Goal: Use online tool/utility: Utilize a website feature to perform a specific function

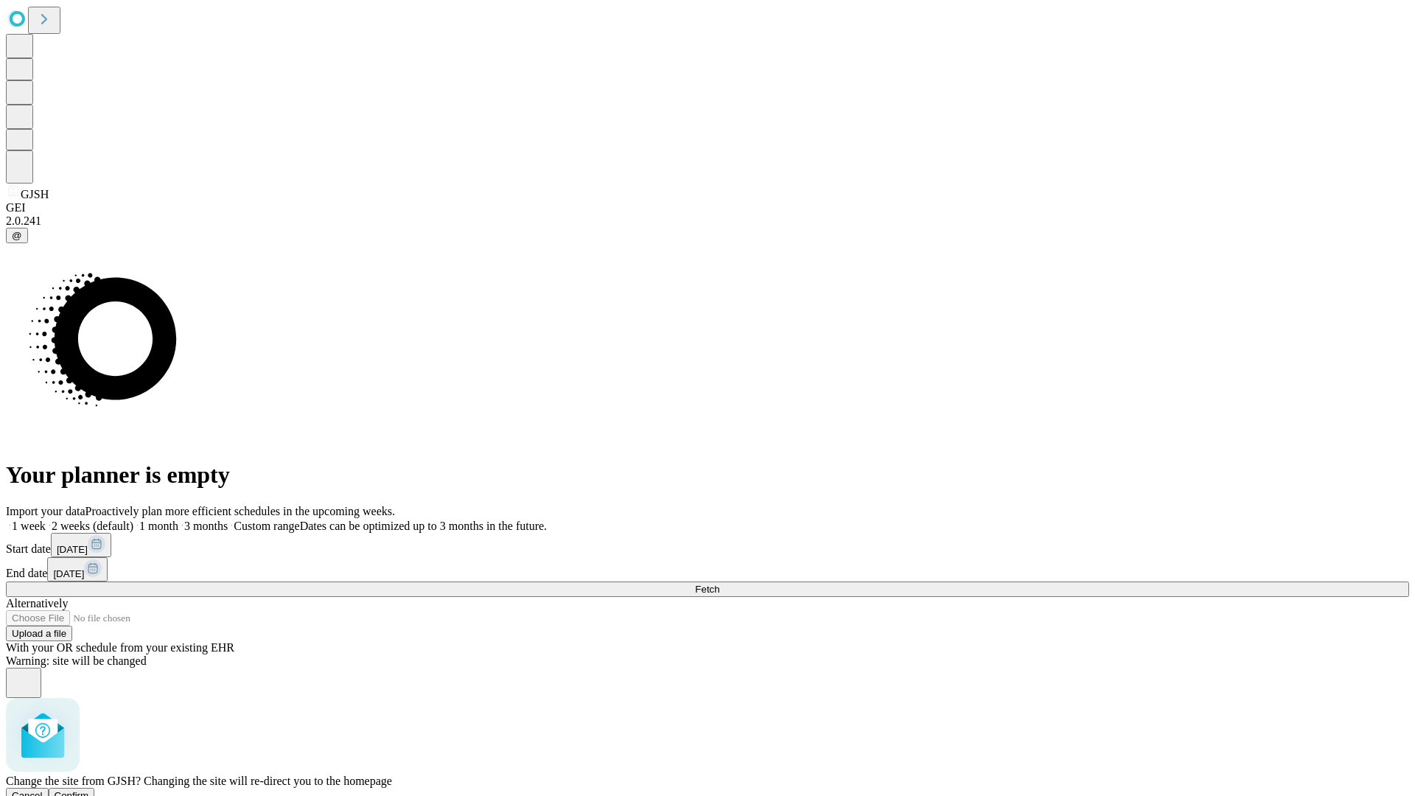
click at [89, 790] on span "Confirm" at bounding box center [72, 795] width 35 height 11
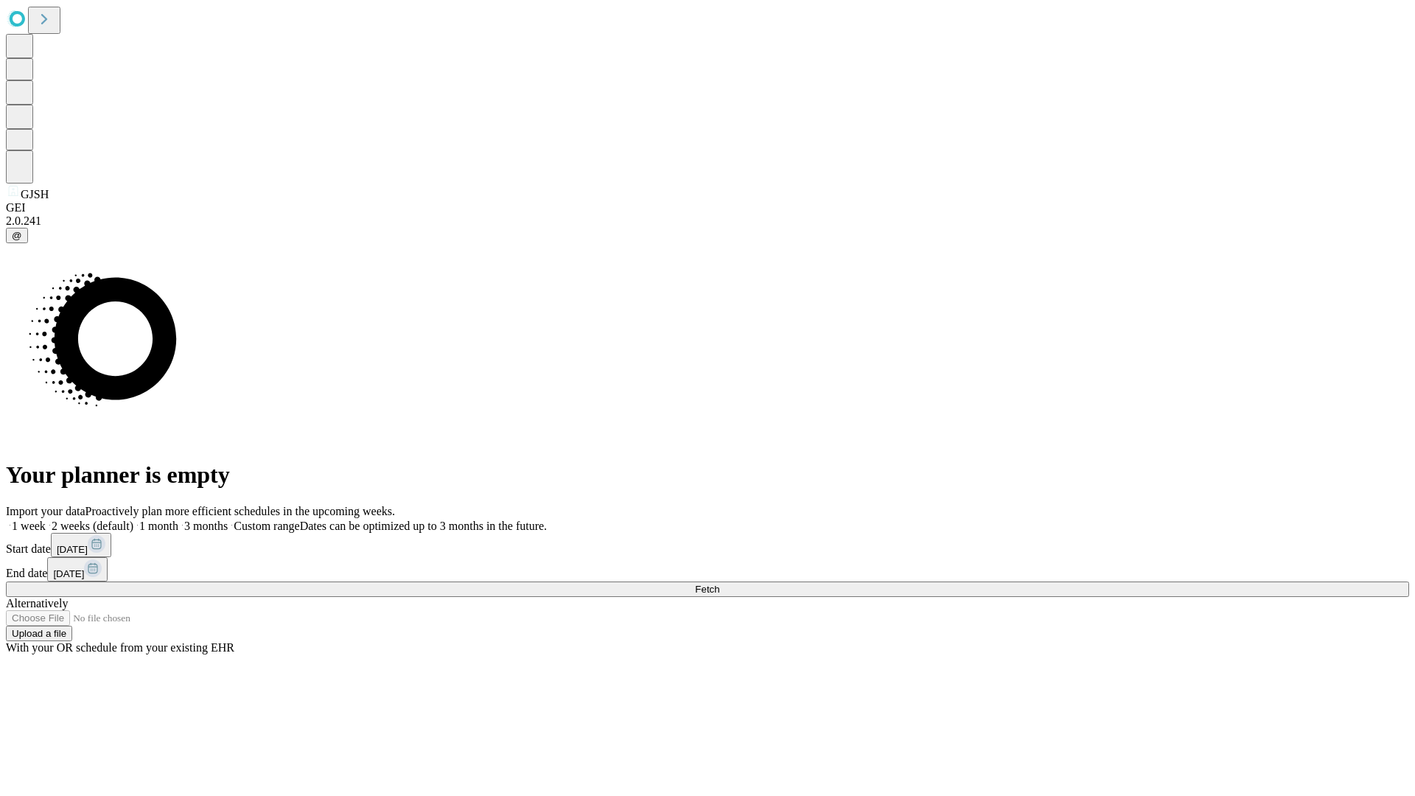
click at [178, 520] on label "1 month" at bounding box center [155, 526] width 45 height 13
click at [719, 584] on span "Fetch" at bounding box center [707, 589] width 24 height 11
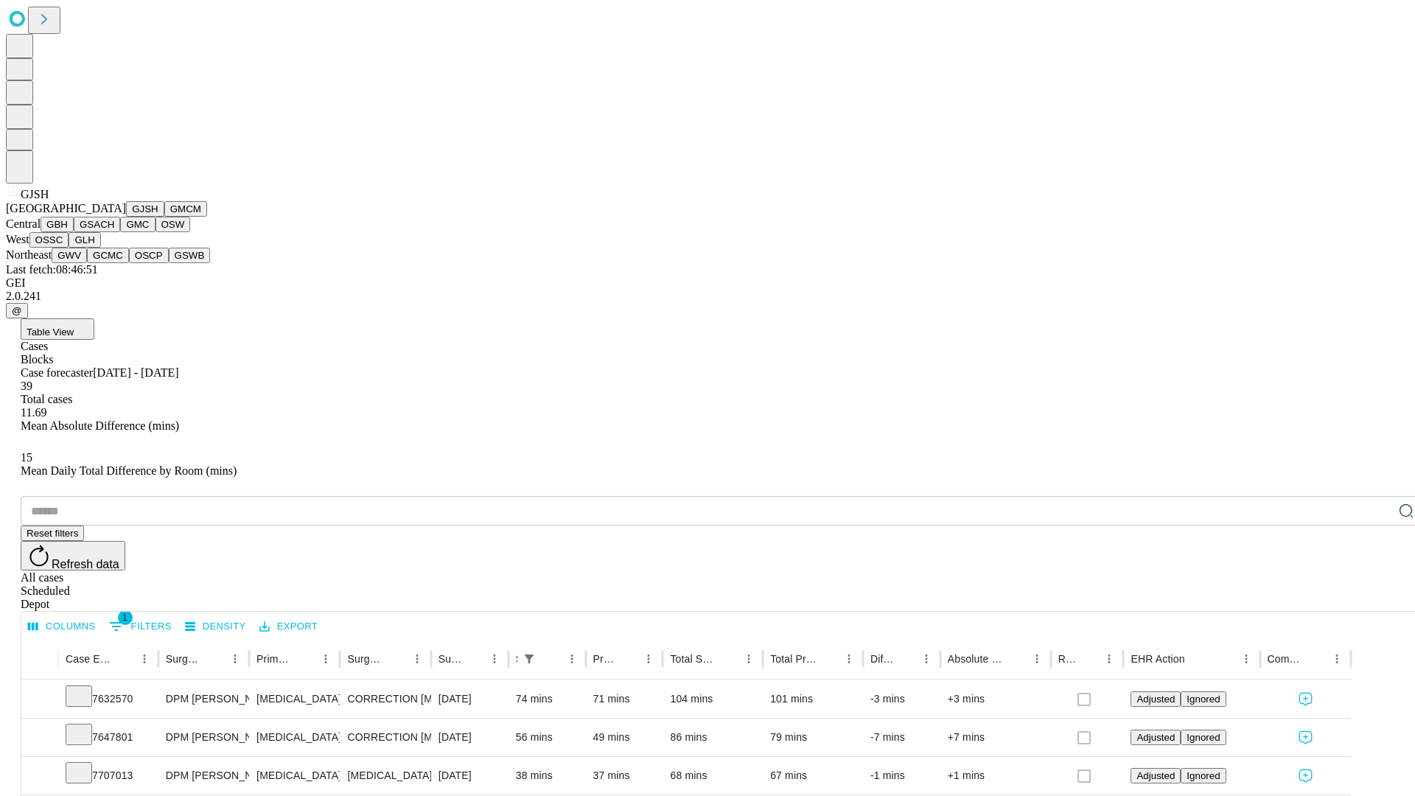
click at [164, 217] on button "GMCM" at bounding box center [185, 208] width 43 height 15
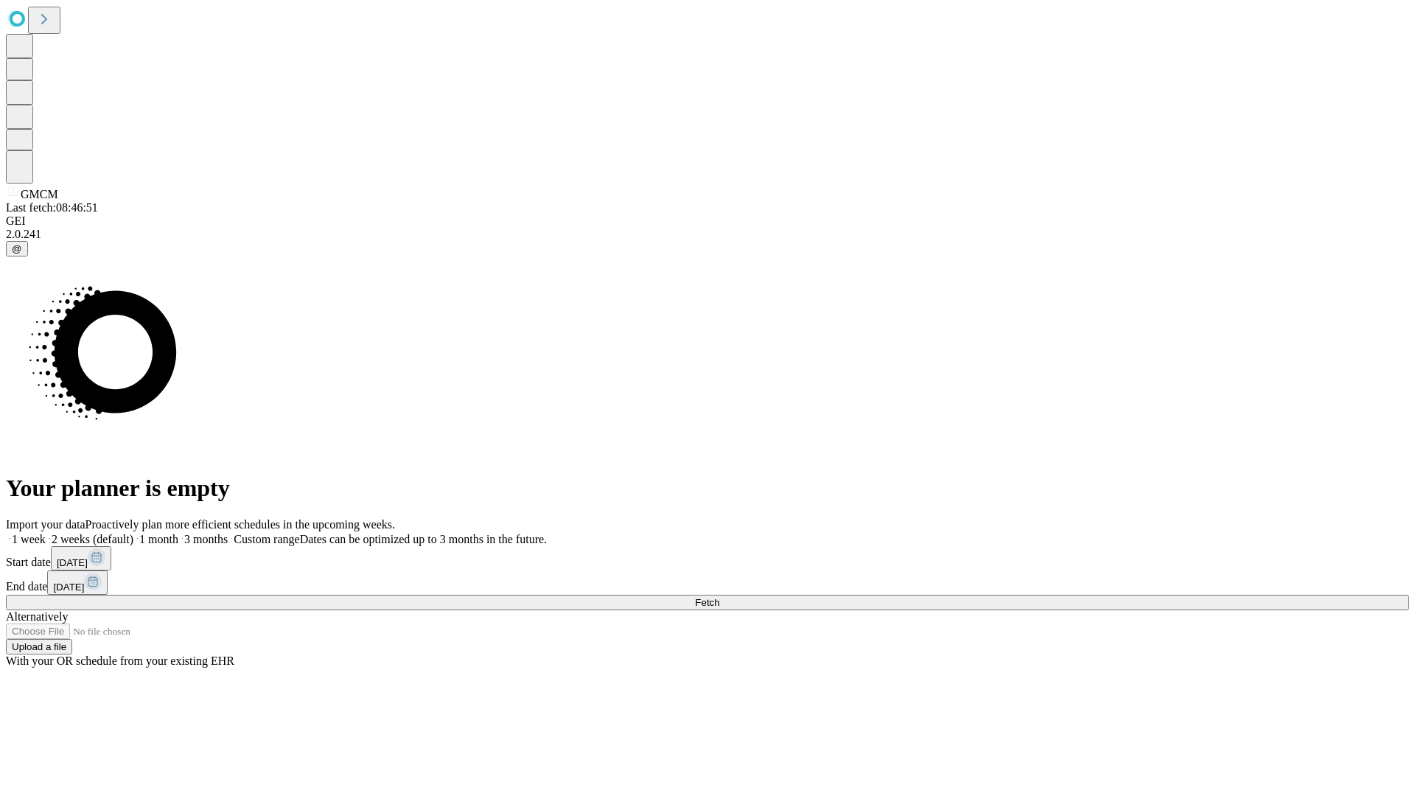
click at [178, 533] on label "1 month" at bounding box center [155, 539] width 45 height 13
click at [719, 597] on span "Fetch" at bounding box center [707, 602] width 24 height 11
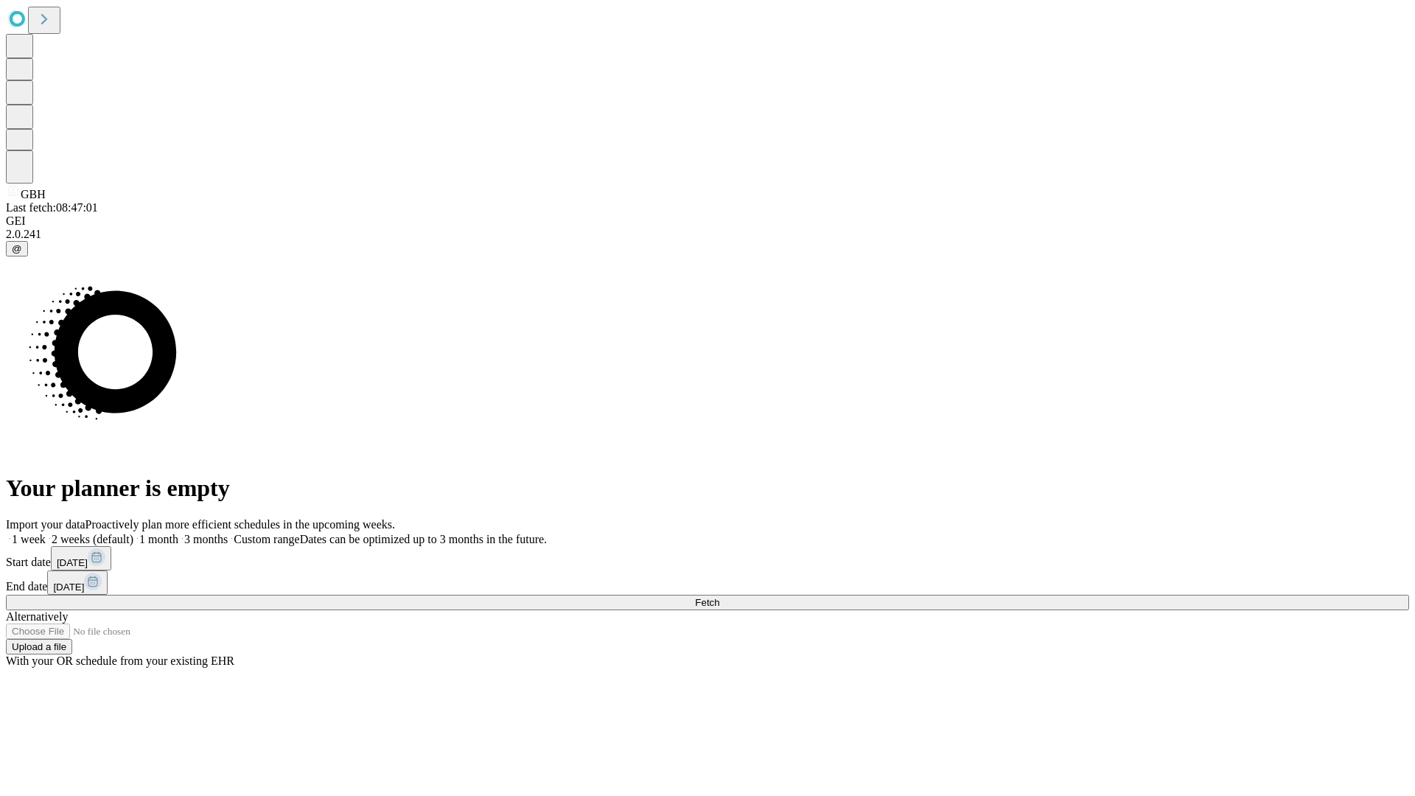
click at [178, 533] on label "1 month" at bounding box center [155, 539] width 45 height 13
click at [719, 597] on span "Fetch" at bounding box center [707, 602] width 24 height 11
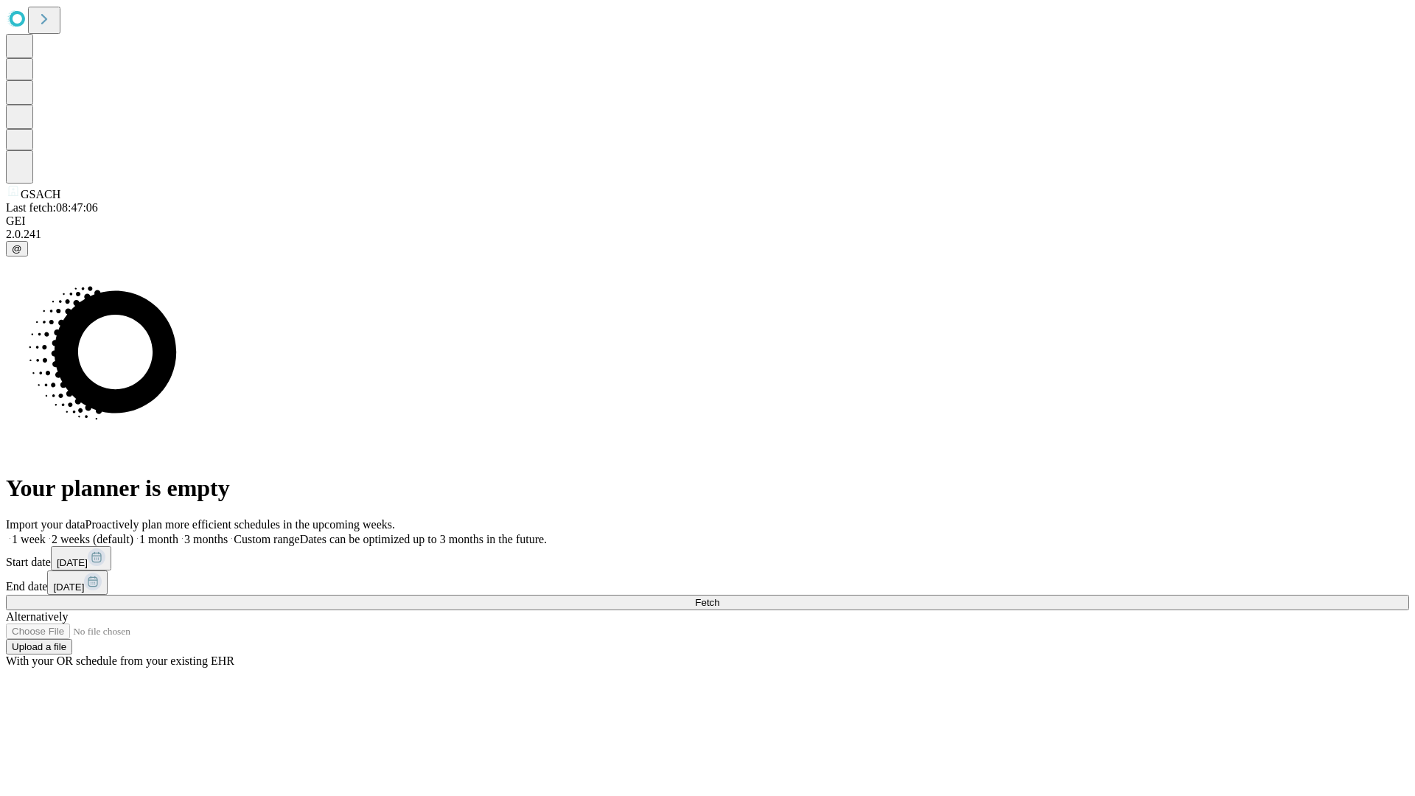
click at [178, 533] on label "1 month" at bounding box center [155, 539] width 45 height 13
click at [719, 597] on span "Fetch" at bounding box center [707, 602] width 24 height 11
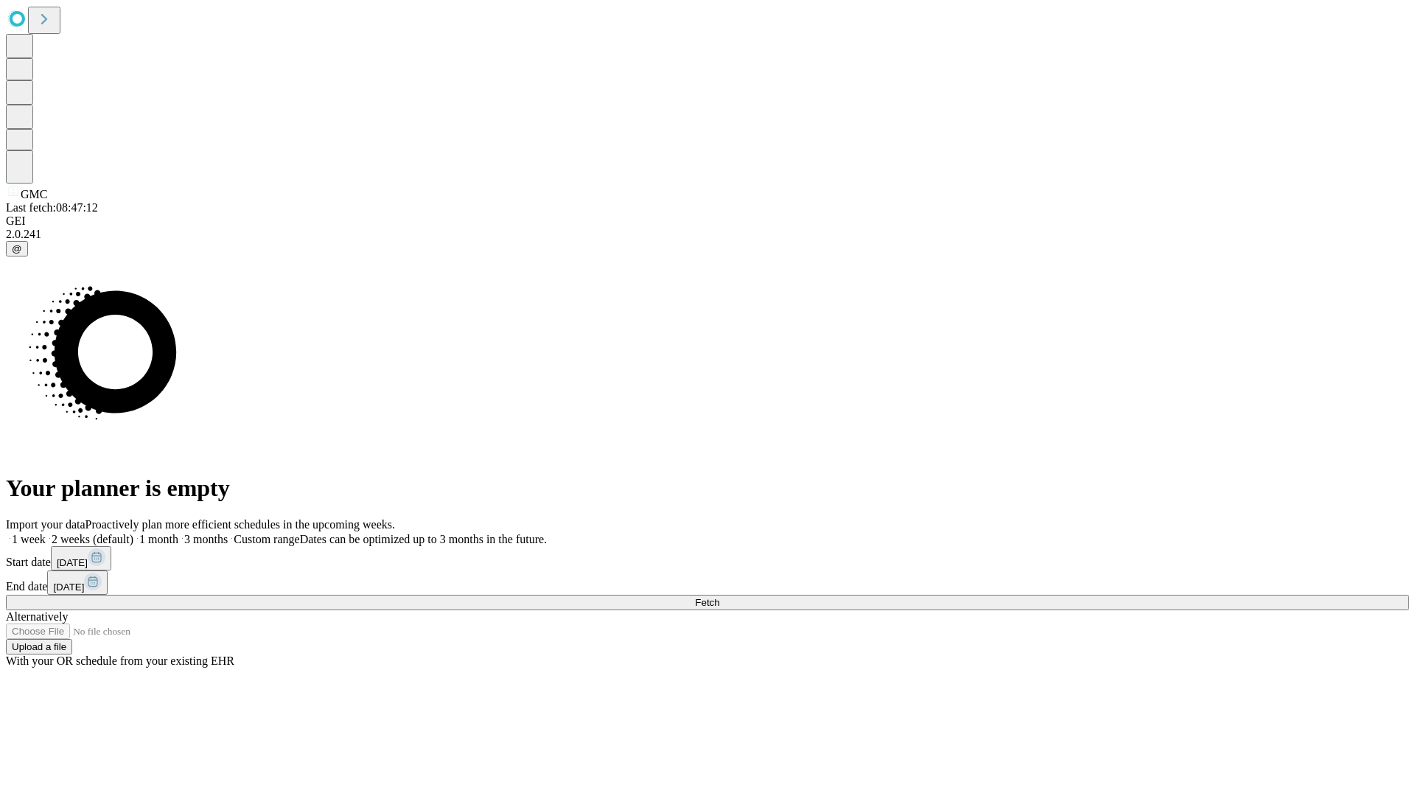
click at [178, 533] on label "1 month" at bounding box center [155, 539] width 45 height 13
click at [719, 597] on span "Fetch" at bounding box center [707, 602] width 24 height 11
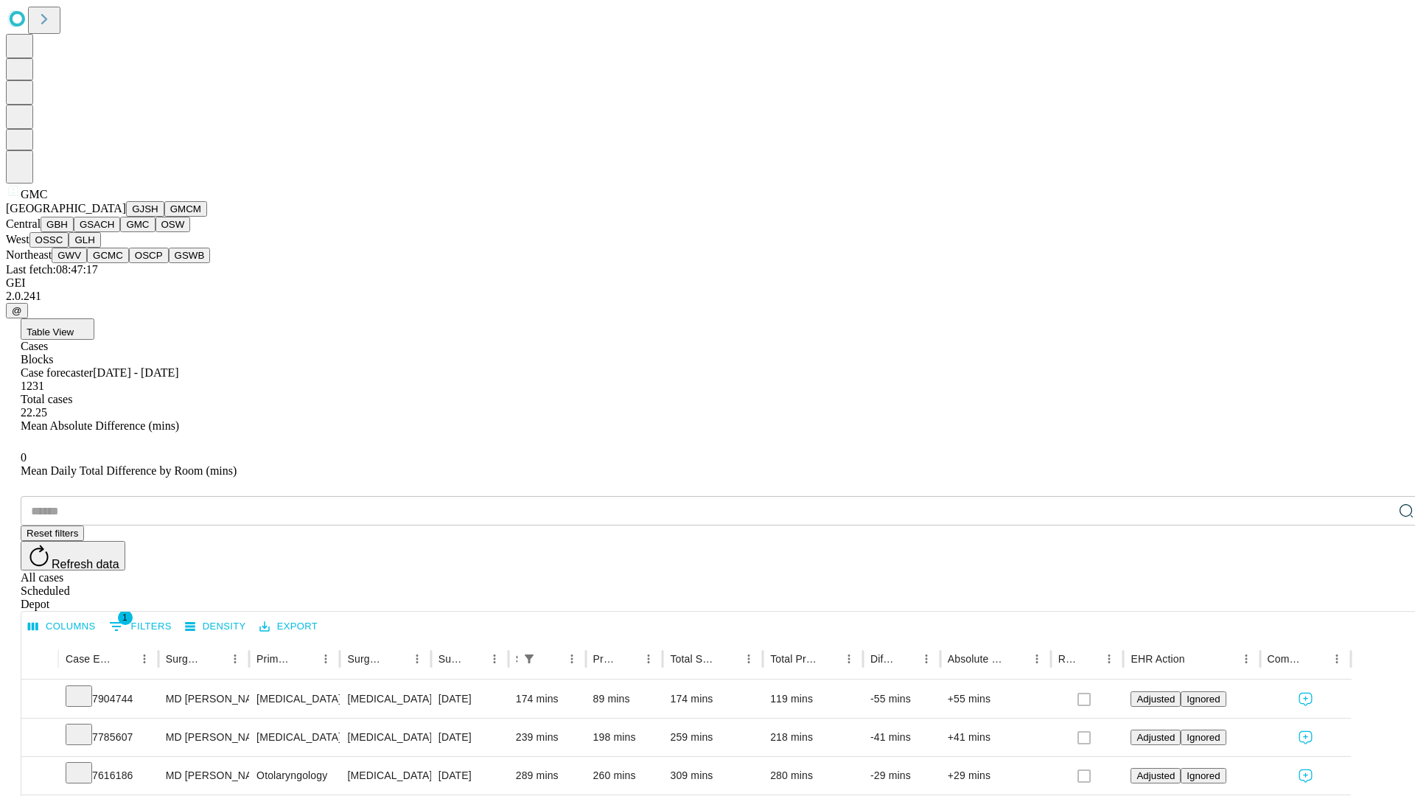
click at [156, 232] on button "OSW" at bounding box center [173, 224] width 35 height 15
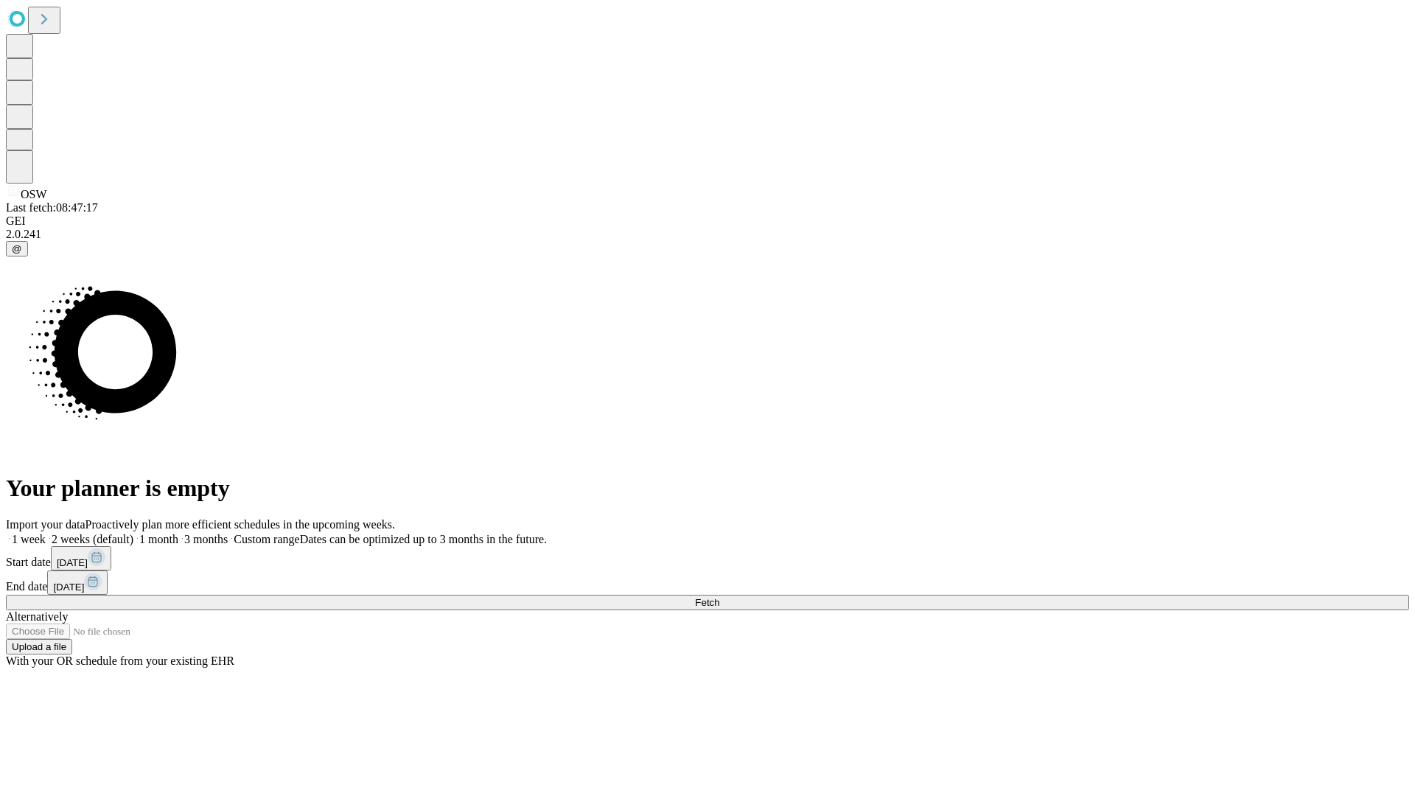
click at [178, 533] on label "1 month" at bounding box center [155, 539] width 45 height 13
click at [719, 597] on span "Fetch" at bounding box center [707, 602] width 24 height 11
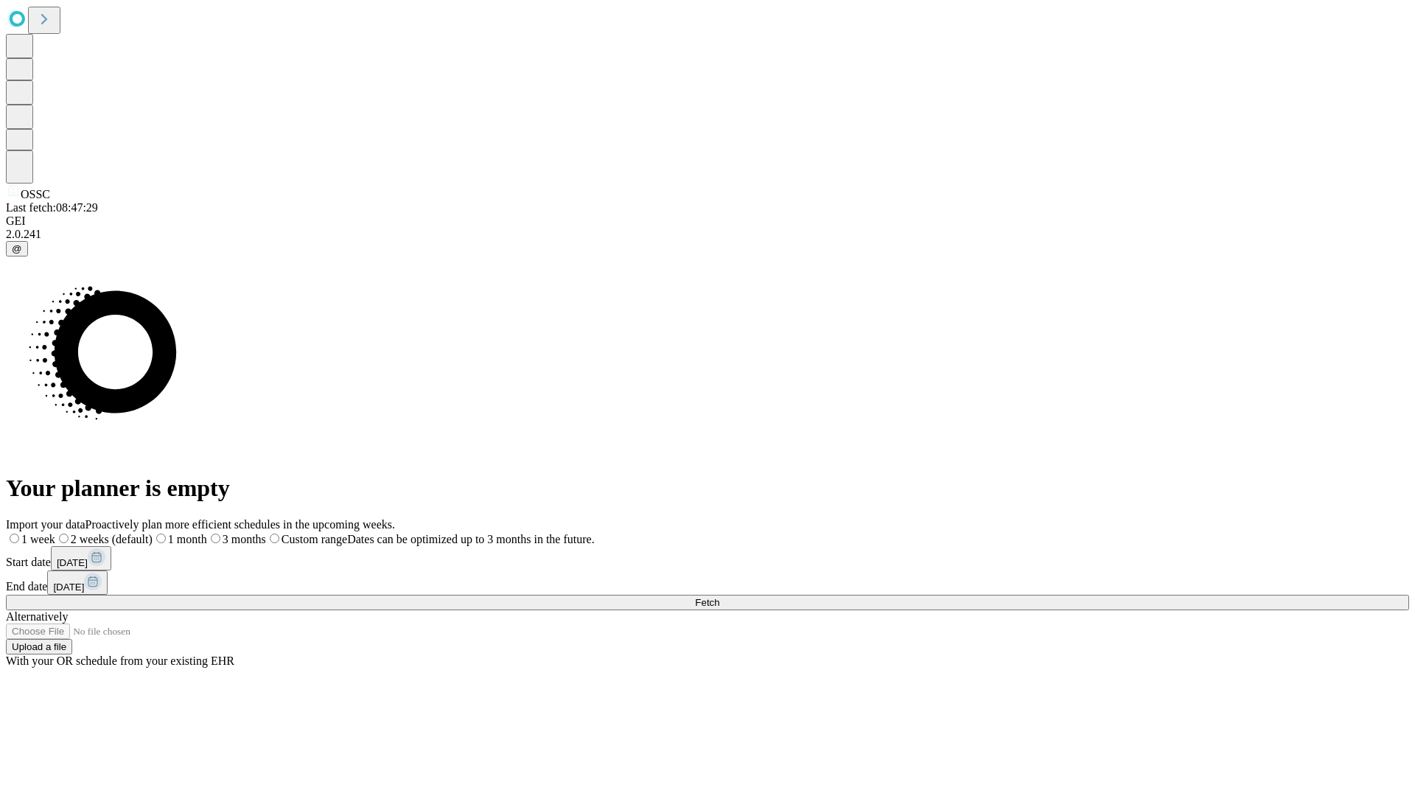
click at [719, 597] on span "Fetch" at bounding box center [707, 602] width 24 height 11
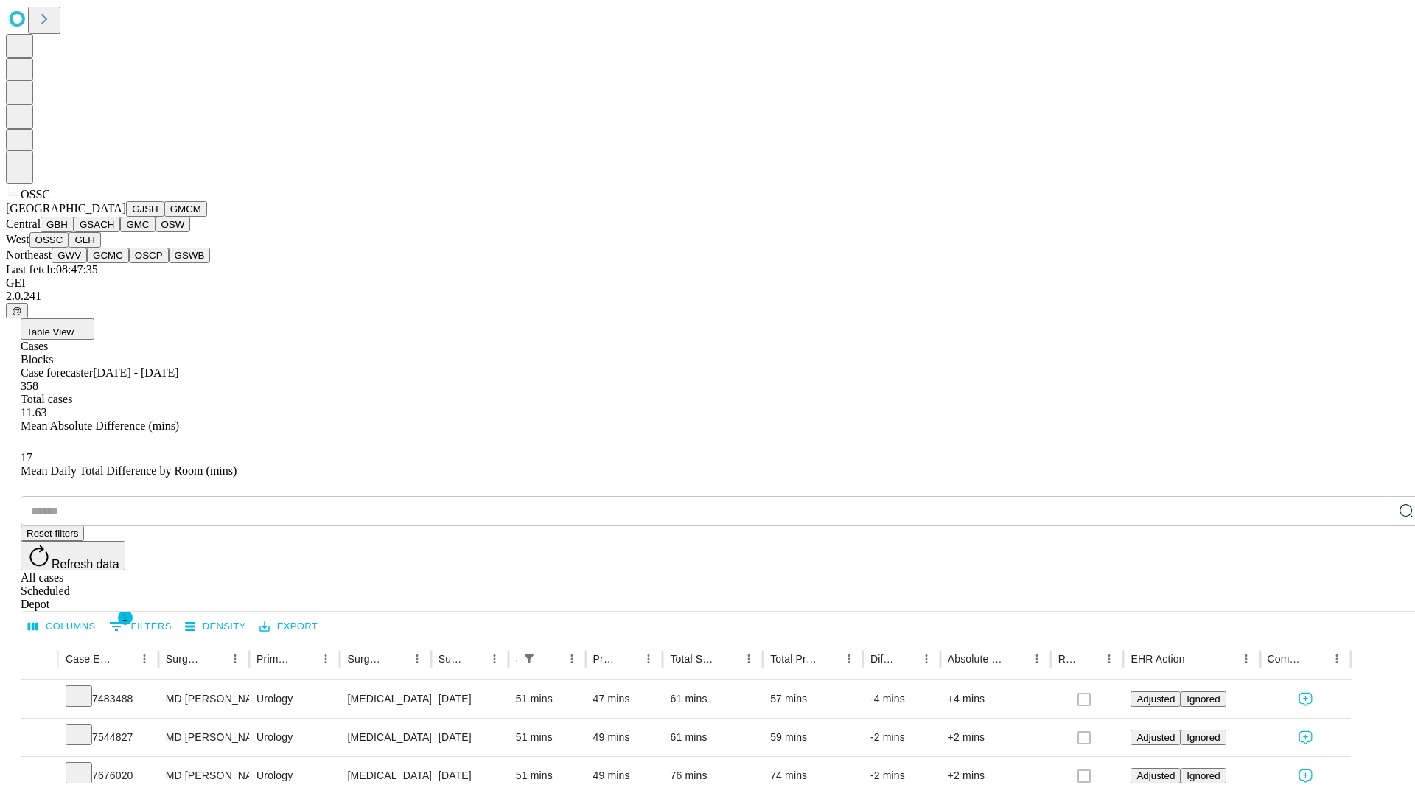
click at [100, 248] on button "GLH" at bounding box center [85, 239] width 32 height 15
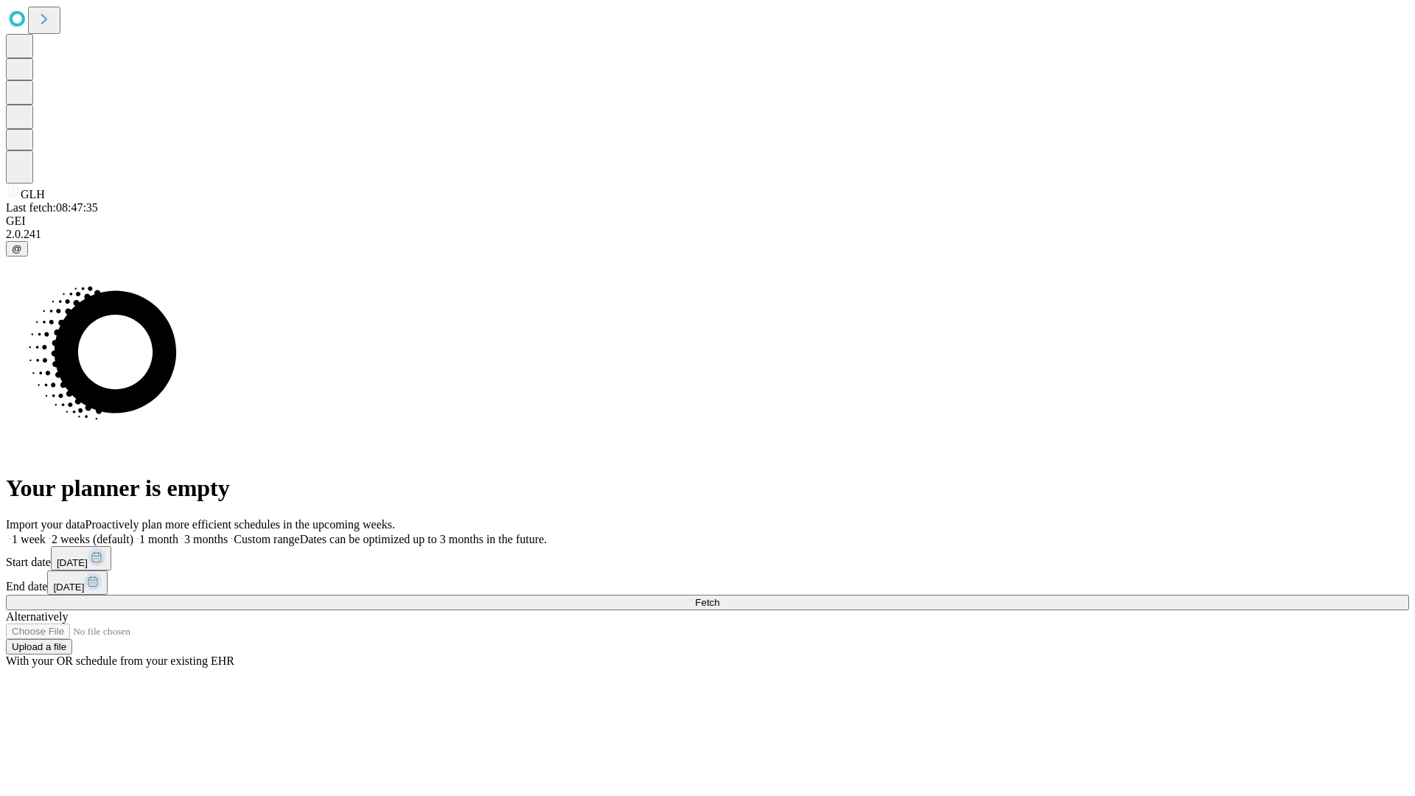
click at [719, 597] on span "Fetch" at bounding box center [707, 602] width 24 height 11
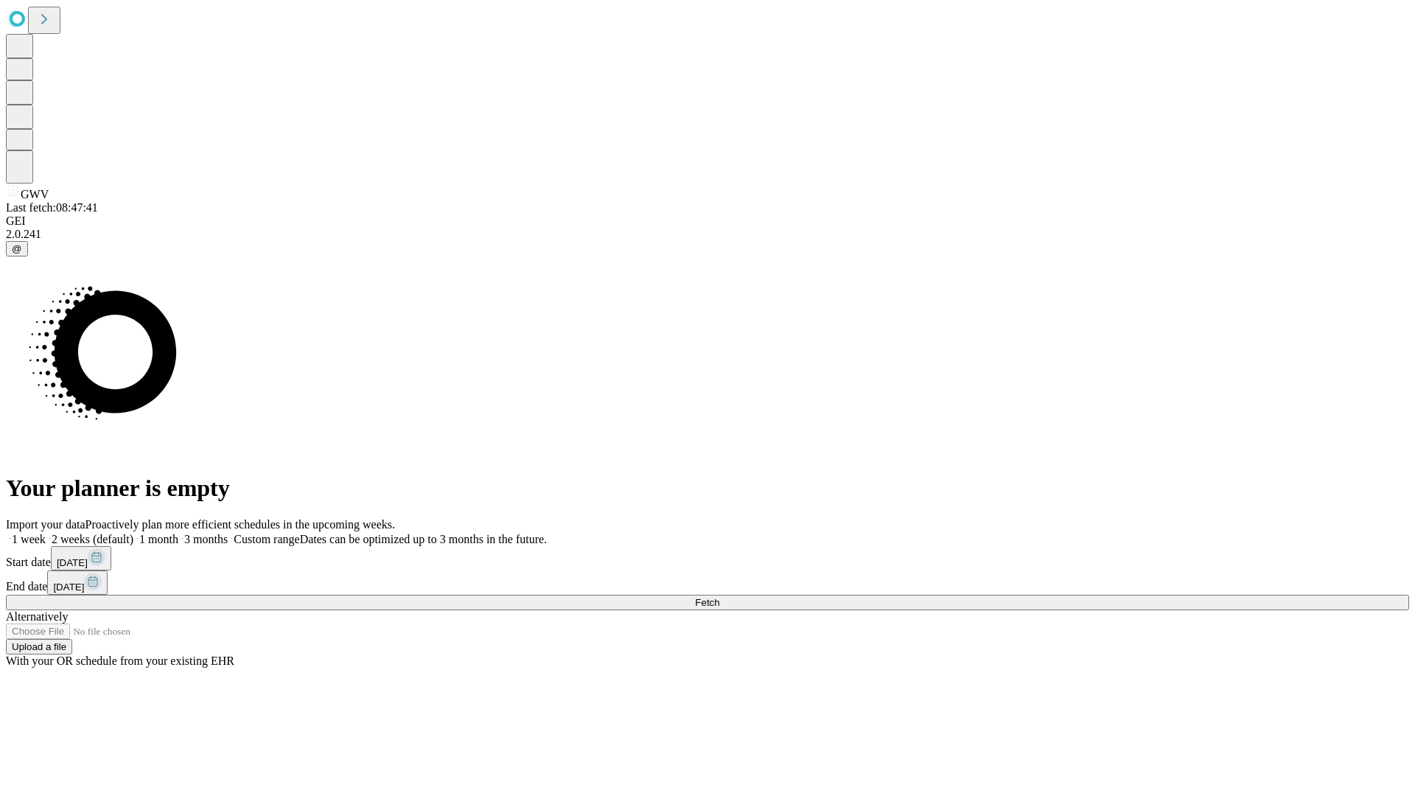
click at [178, 533] on label "1 month" at bounding box center [155, 539] width 45 height 13
click at [719, 597] on span "Fetch" at bounding box center [707, 602] width 24 height 11
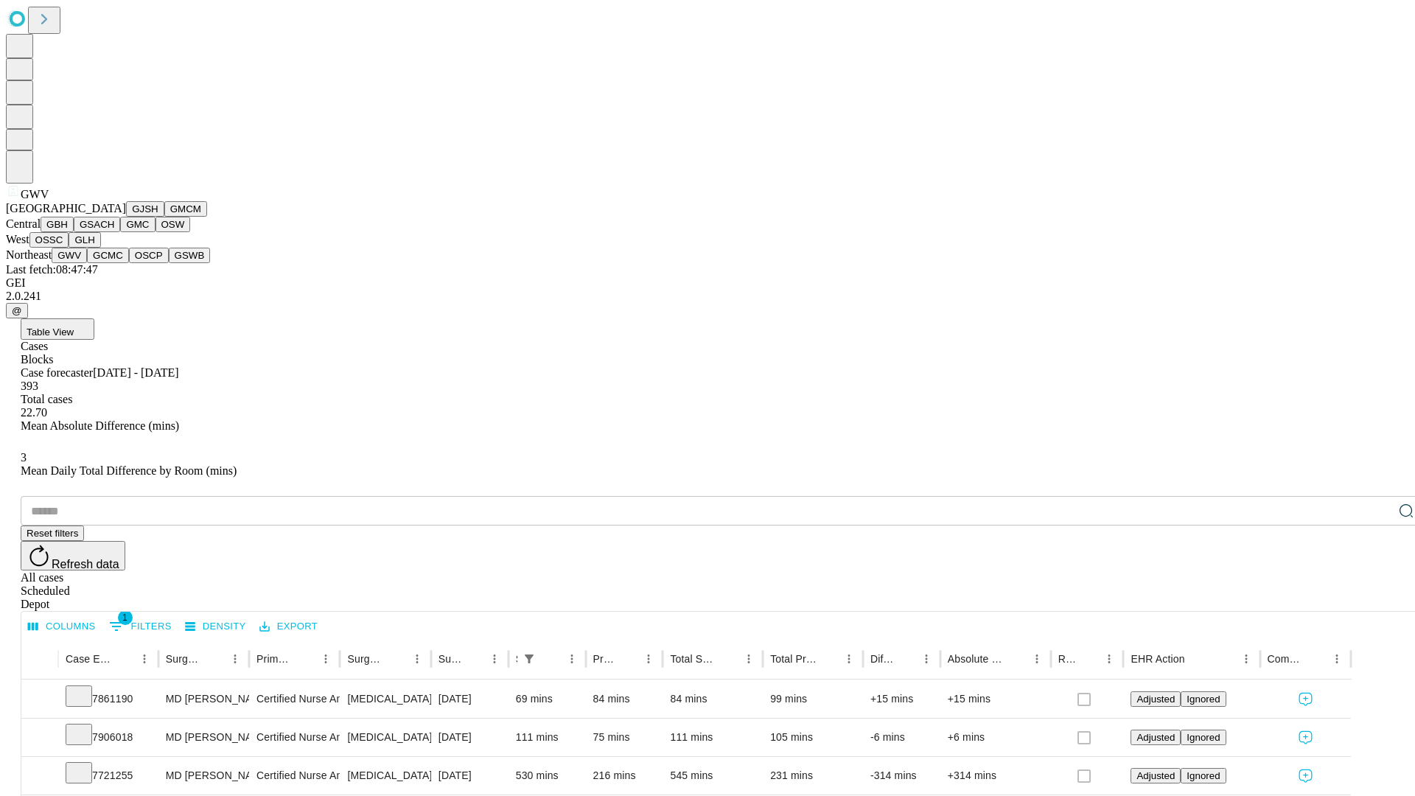
click at [114, 263] on button "GCMC" at bounding box center [108, 255] width 42 height 15
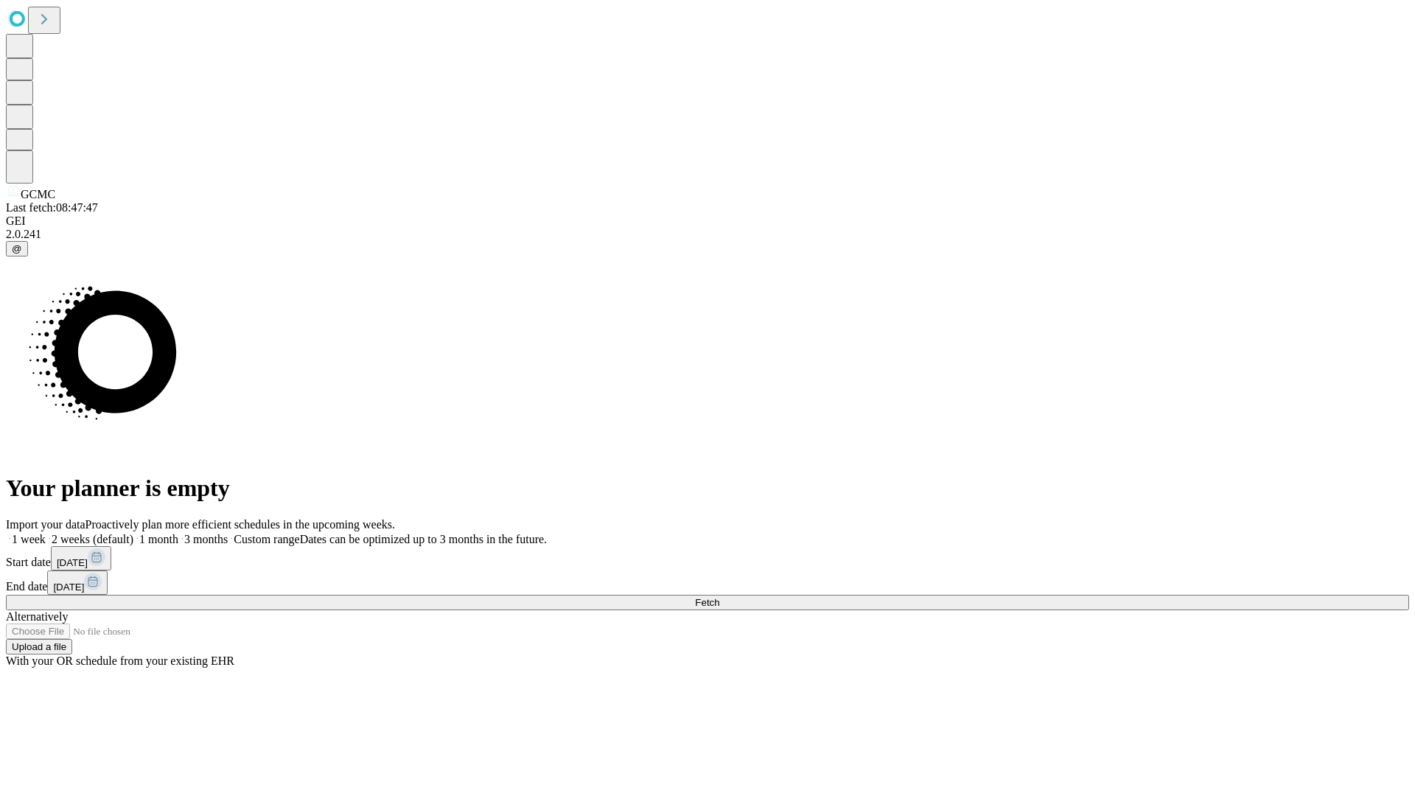
click at [178, 533] on label "1 month" at bounding box center [155, 539] width 45 height 13
click at [719, 597] on span "Fetch" at bounding box center [707, 602] width 24 height 11
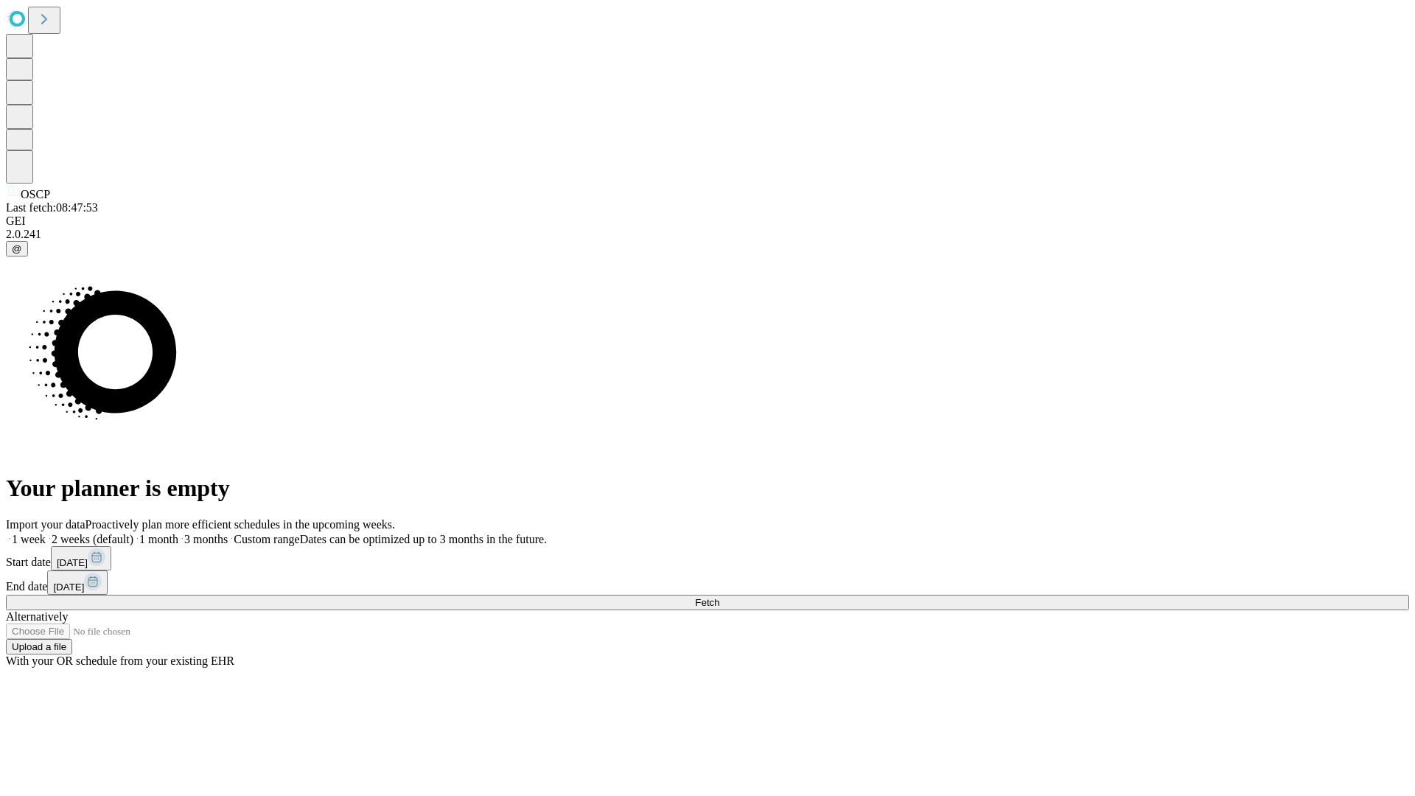
click at [178, 533] on label "1 month" at bounding box center [155, 539] width 45 height 13
click at [719, 597] on span "Fetch" at bounding box center [707, 602] width 24 height 11
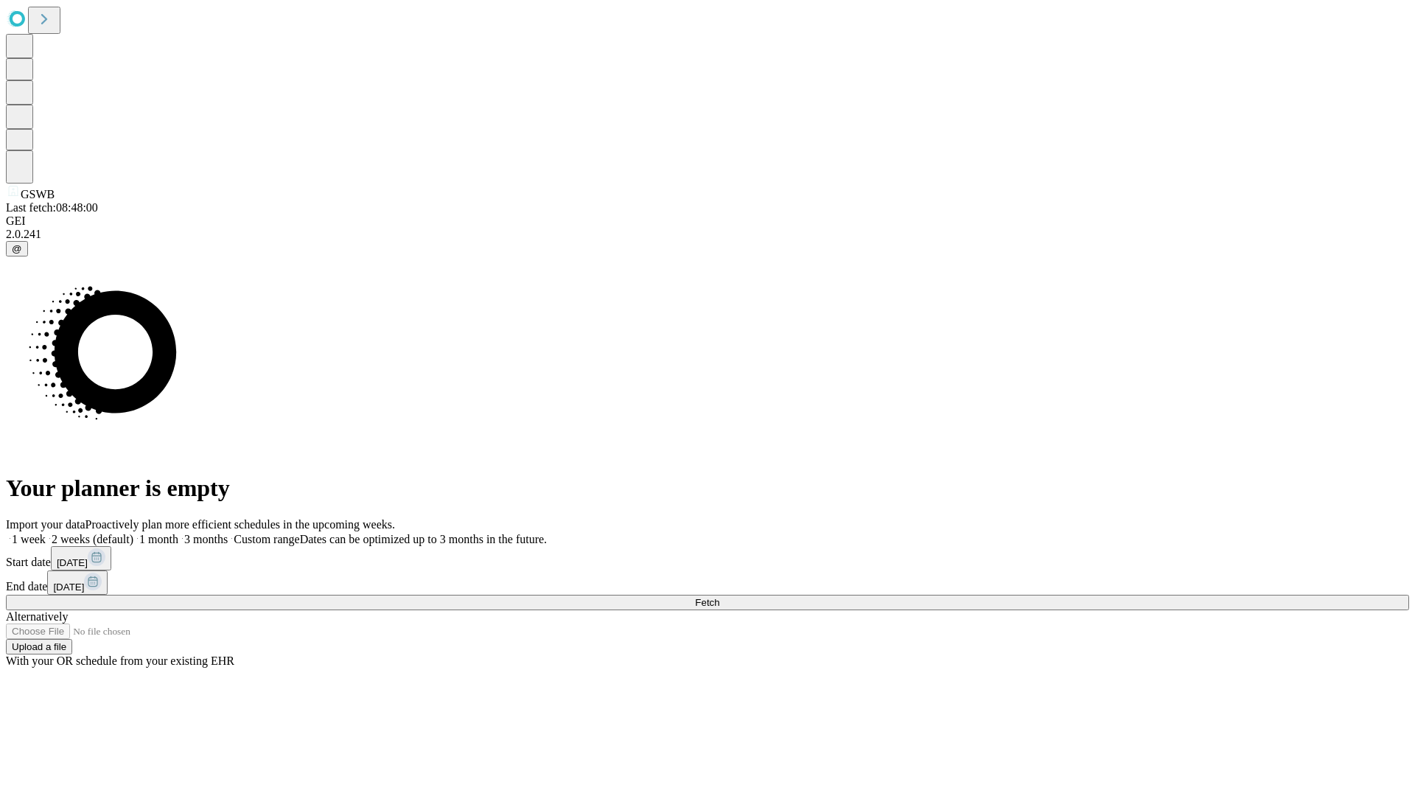
click at [178, 533] on label "1 month" at bounding box center [155, 539] width 45 height 13
click at [719, 597] on span "Fetch" at bounding box center [707, 602] width 24 height 11
